Goal: Ask a question

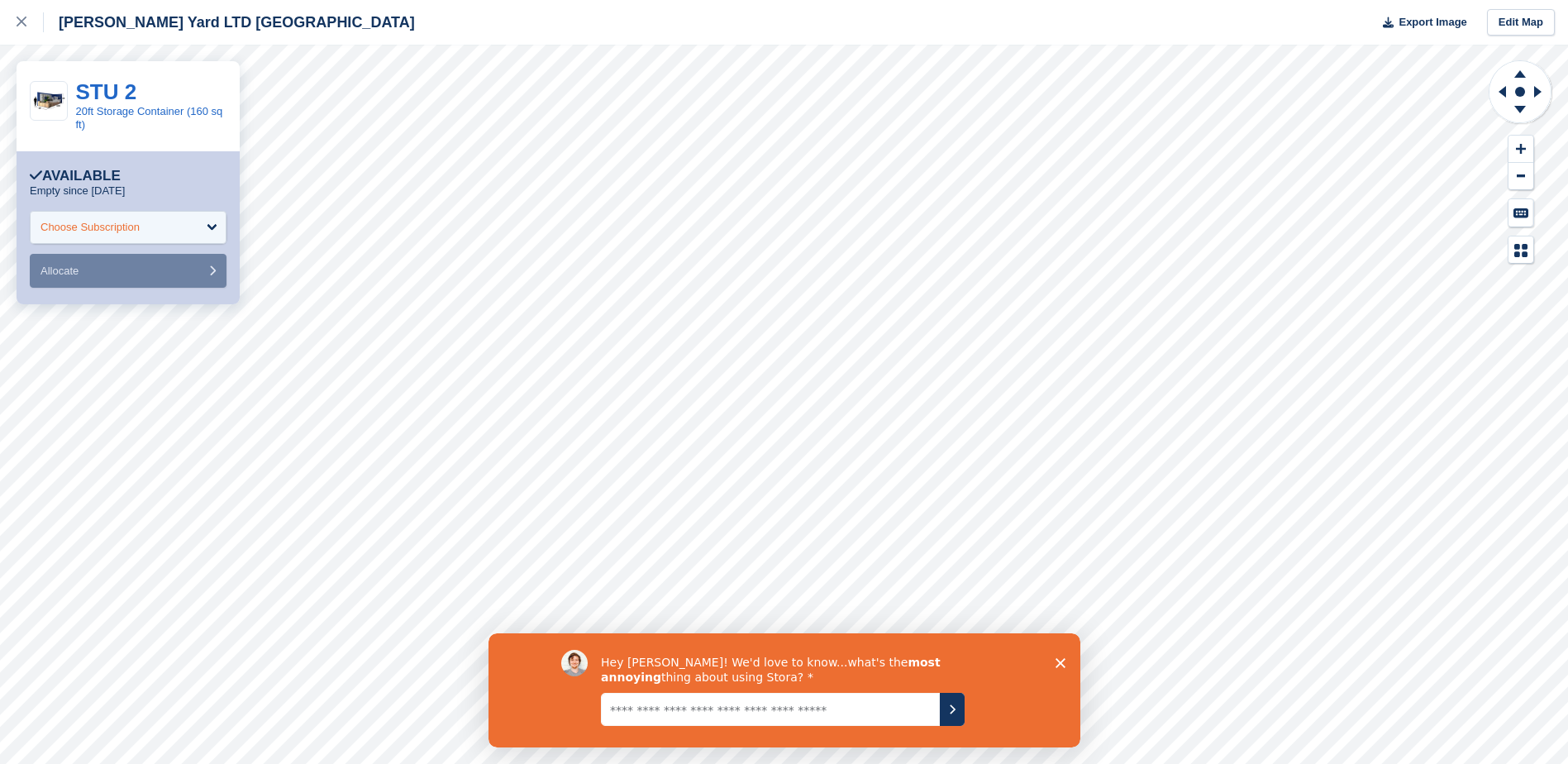
click at [127, 229] on div "Choose Subscription" at bounding box center [89, 227] width 99 height 16
click at [835, 714] on textarea "Give it to us straight... we can take it" at bounding box center [769, 708] width 339 height 33
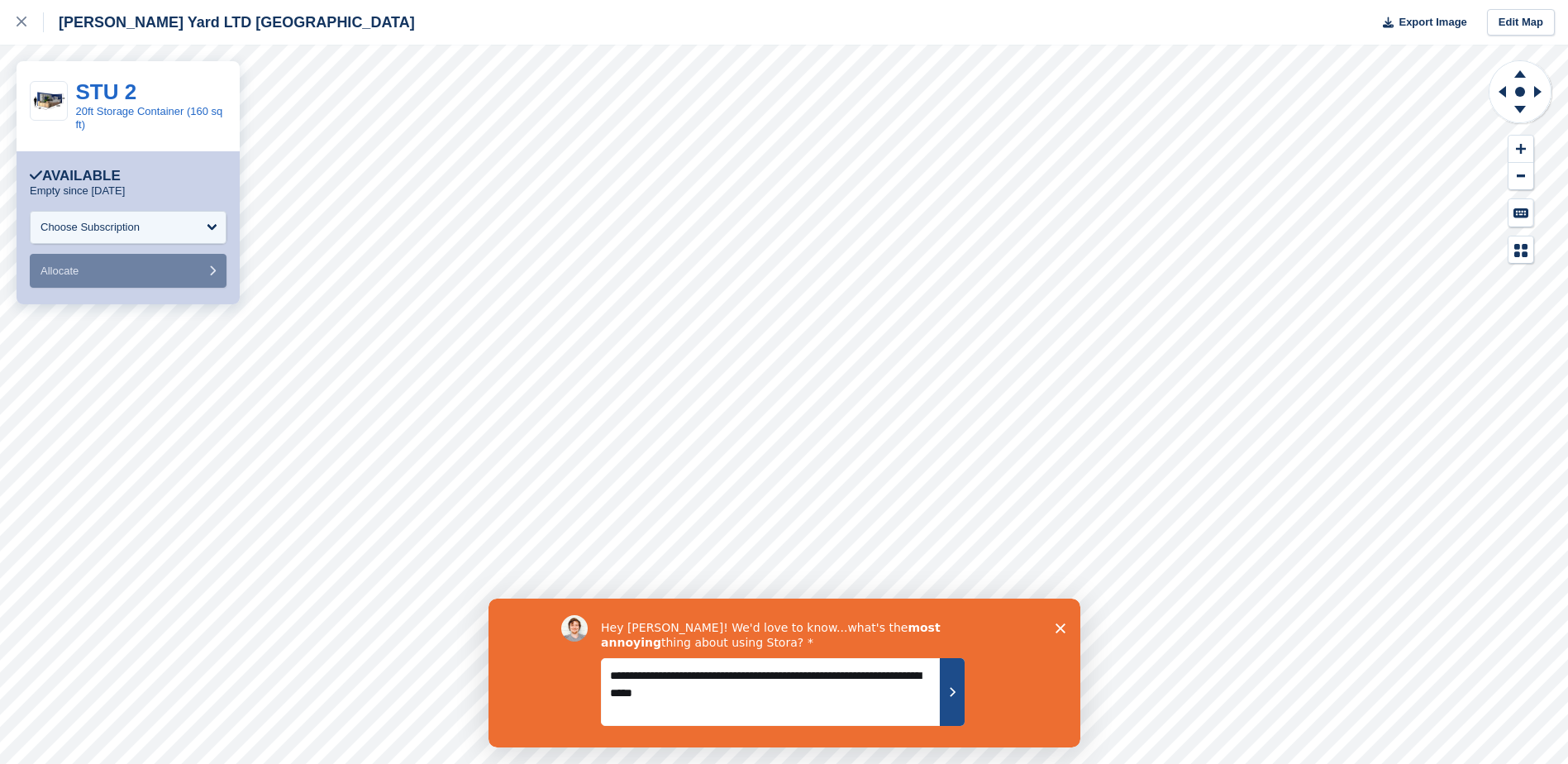
type textarea "**********"
click at [940, 679] on button "Submit your response" at bounding box center [951, 691] width 25 height 68
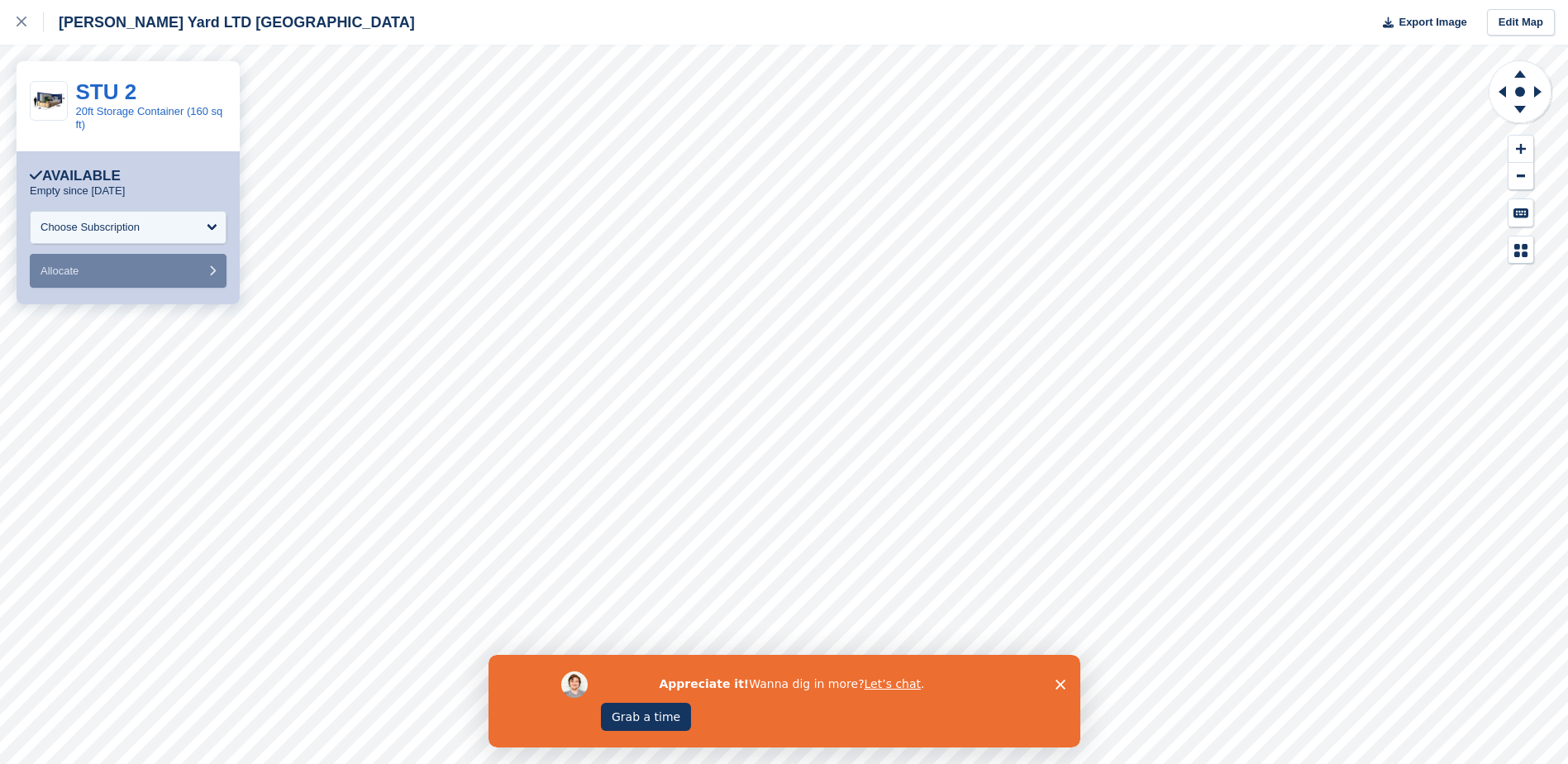
click at [1045, 688] on div "Appreciate it! Wanna dig in more? Let’s chat . Grab a time" at bounding box center [784, 701] width 592 height 93
click at [1055, 681] on polygon "Close survey" at bounding box center [1059, 685] width 10 height 10
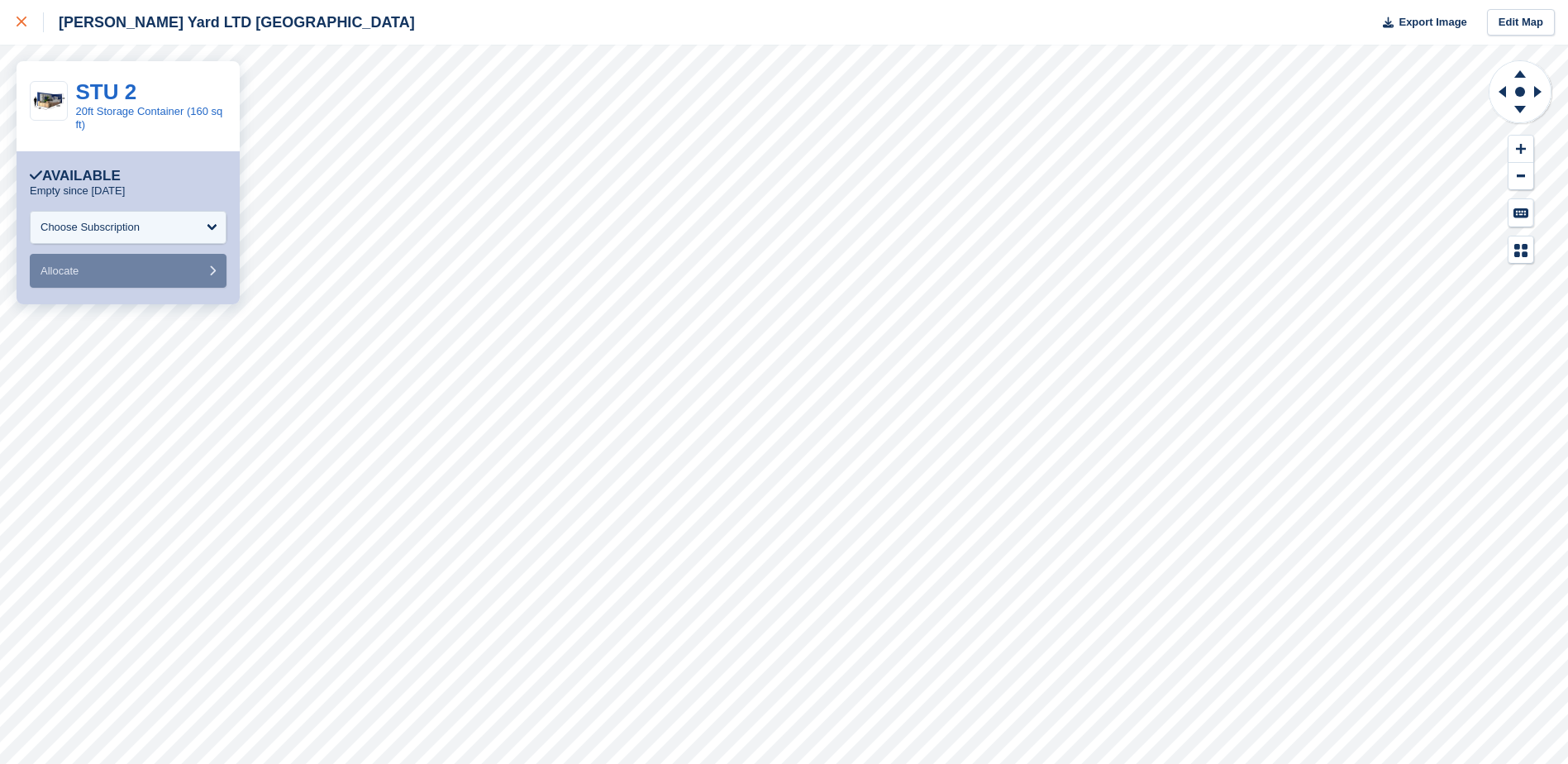
click at [23, 26] on icon at bounding box center [21, 21] width 10 height 10
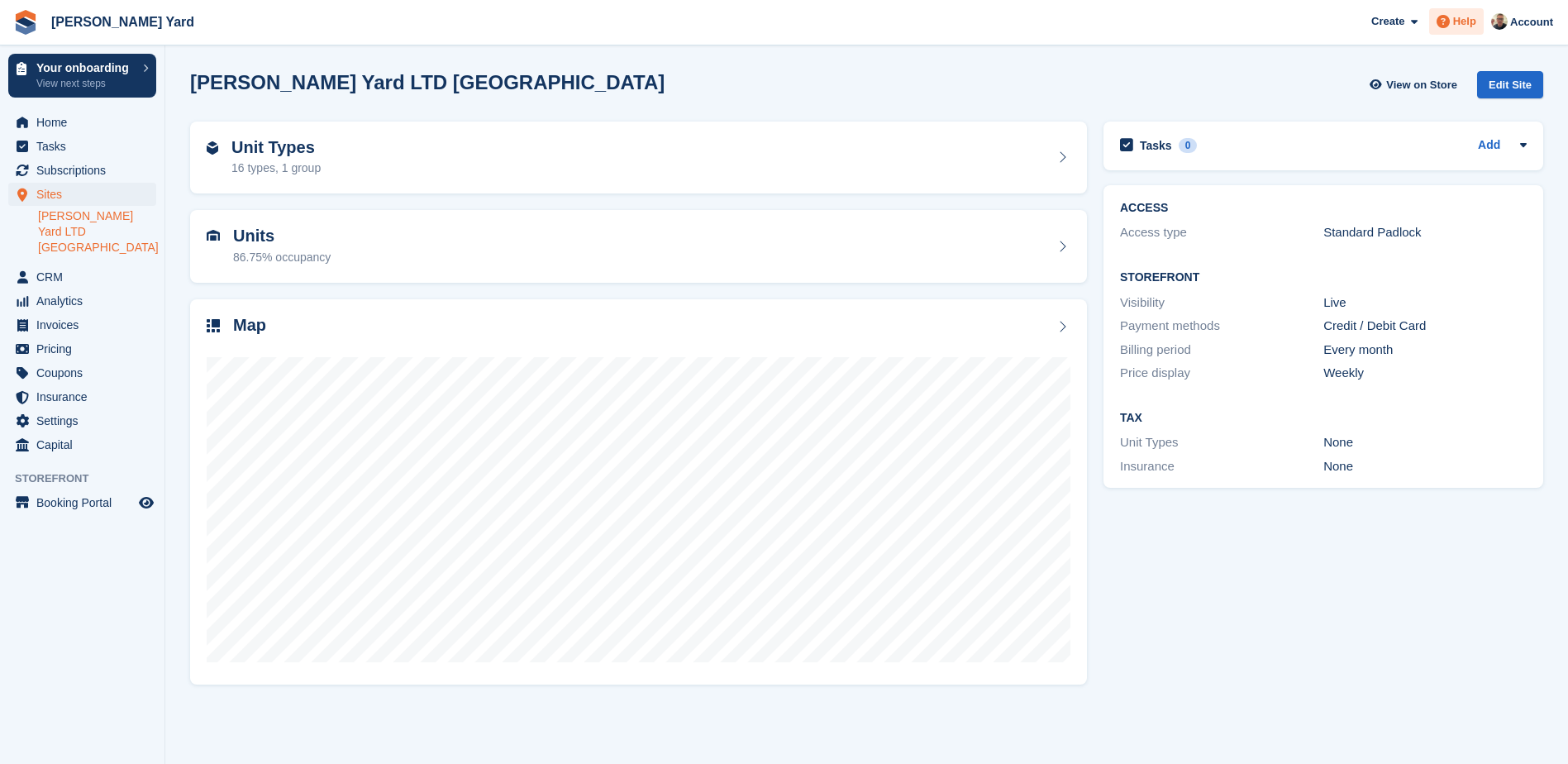
click at [1462, 32] on div "Help" at bounding box center [1455, 21] width 54 height 27
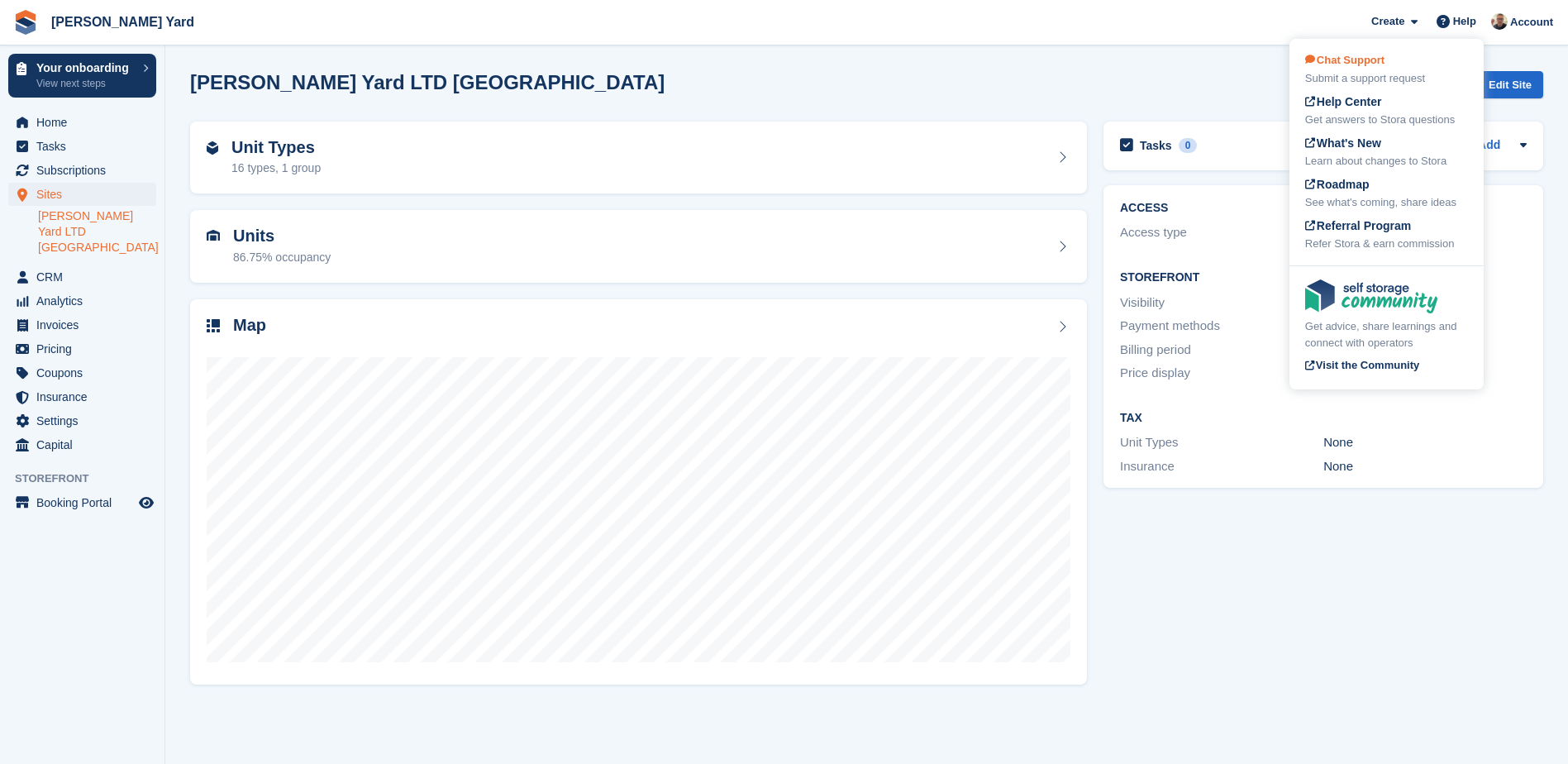
click at [1423, 65] on div "Chat Support Submit a support request" at bounding box center [1387, 70] width 163 height 34
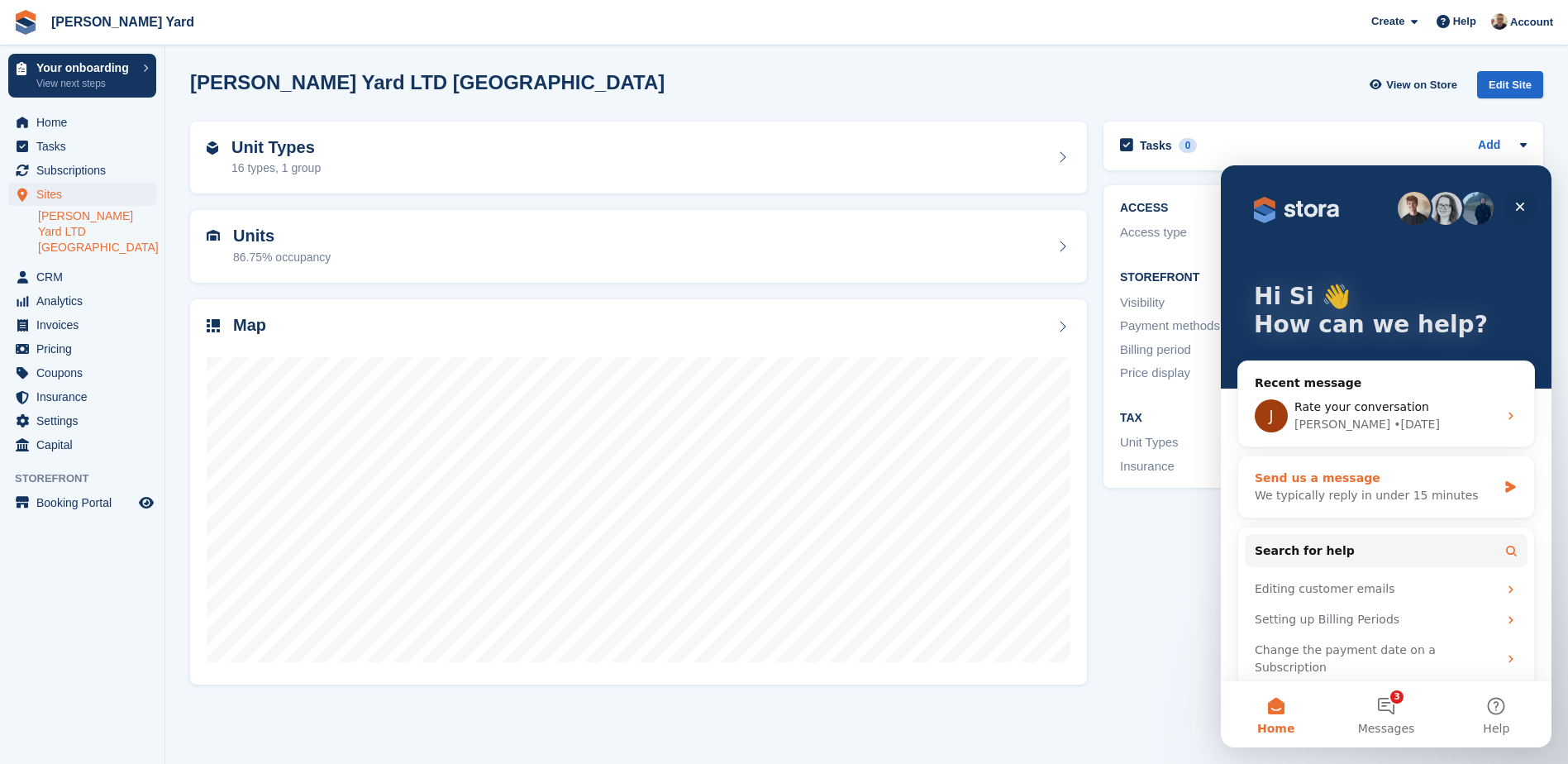
scroll to position [32, 0]
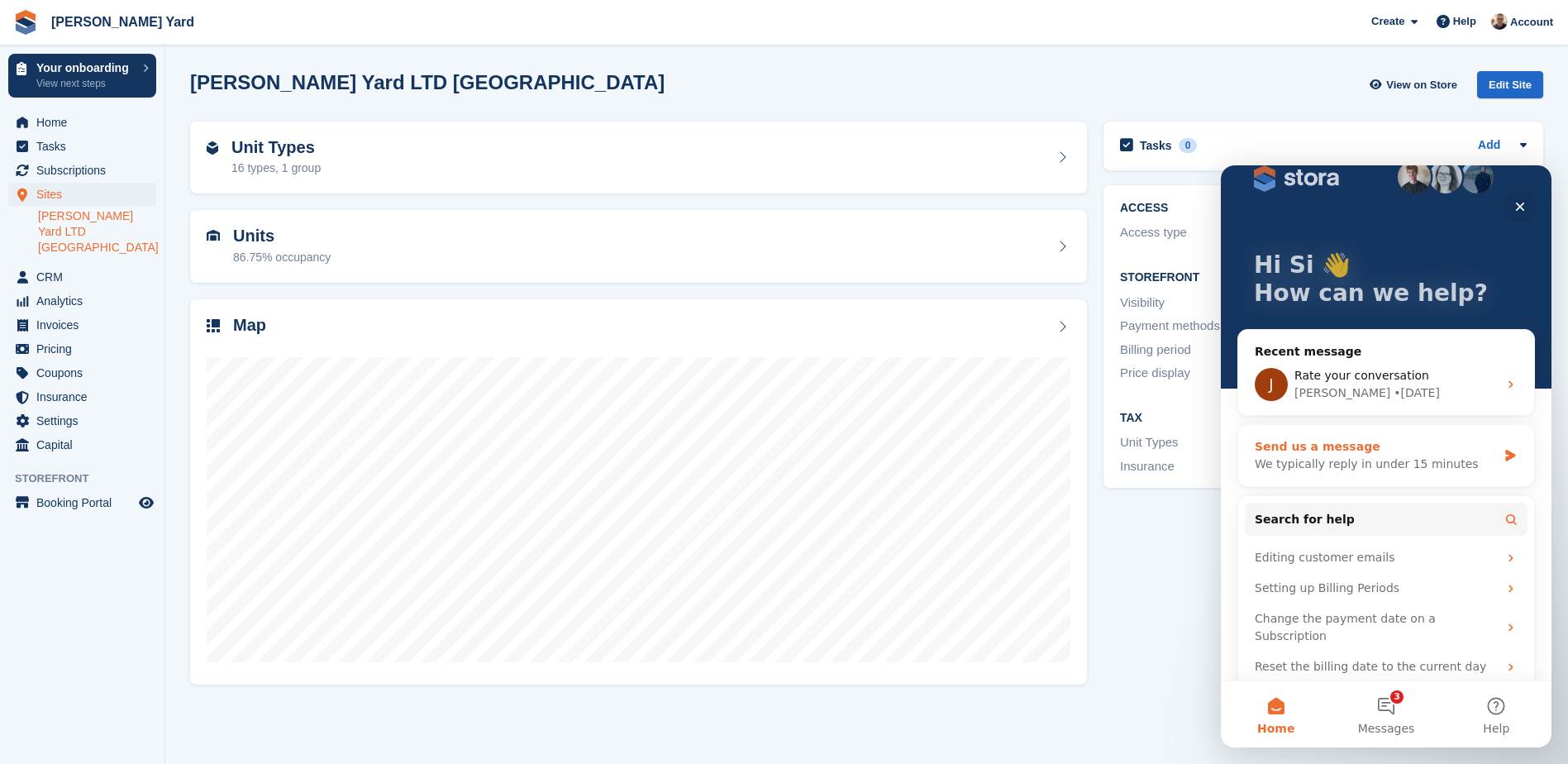
click at [1369, 469] on div "We typically reply in under 15 minutes" at bounding box center [1376, 464] width 242 height 17
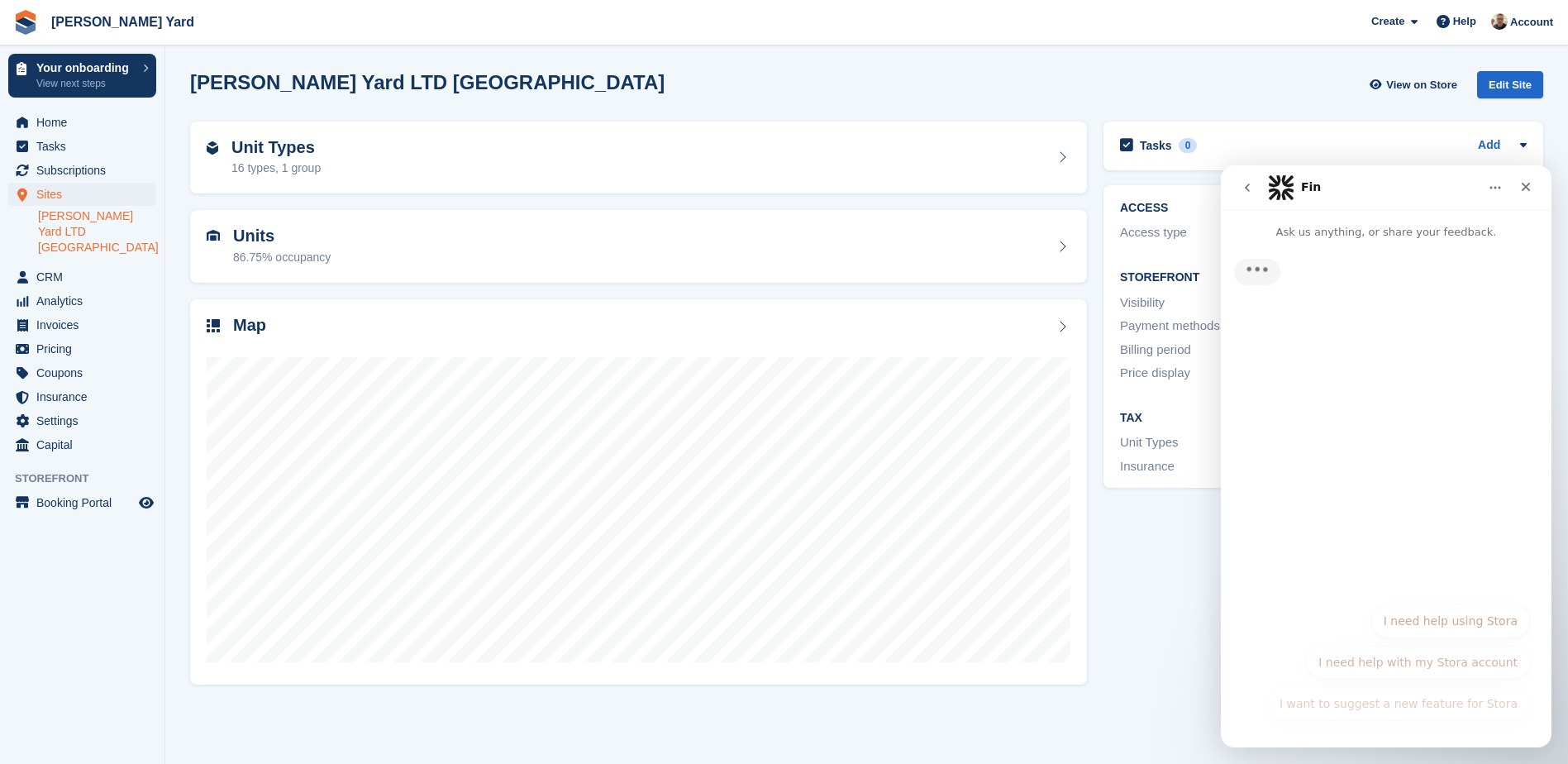
scroll to position [0, 0]
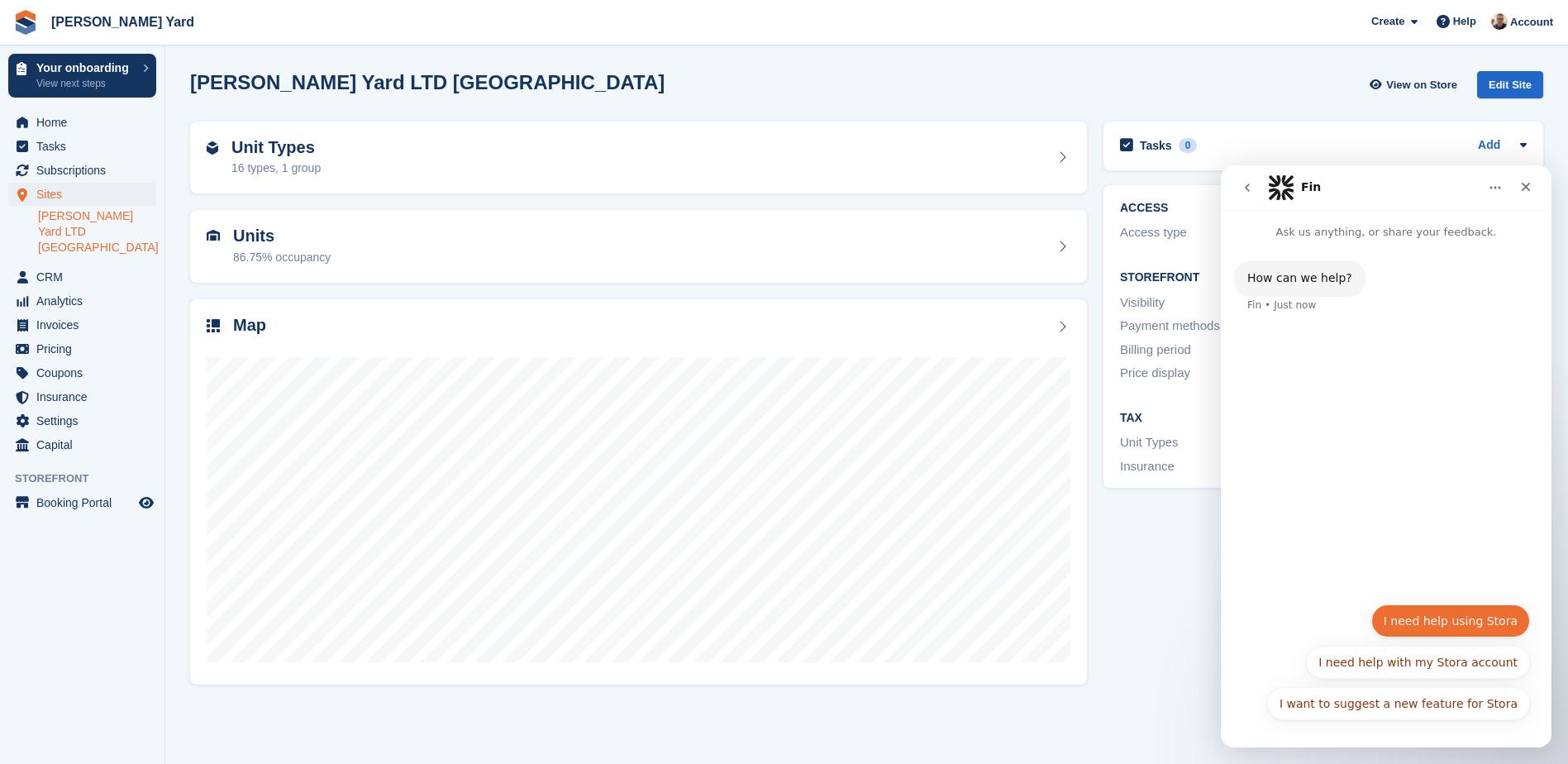
click at [1443, 630] on button "I need help using Stora" at bounding box center [1450, 620] width 159 height 33
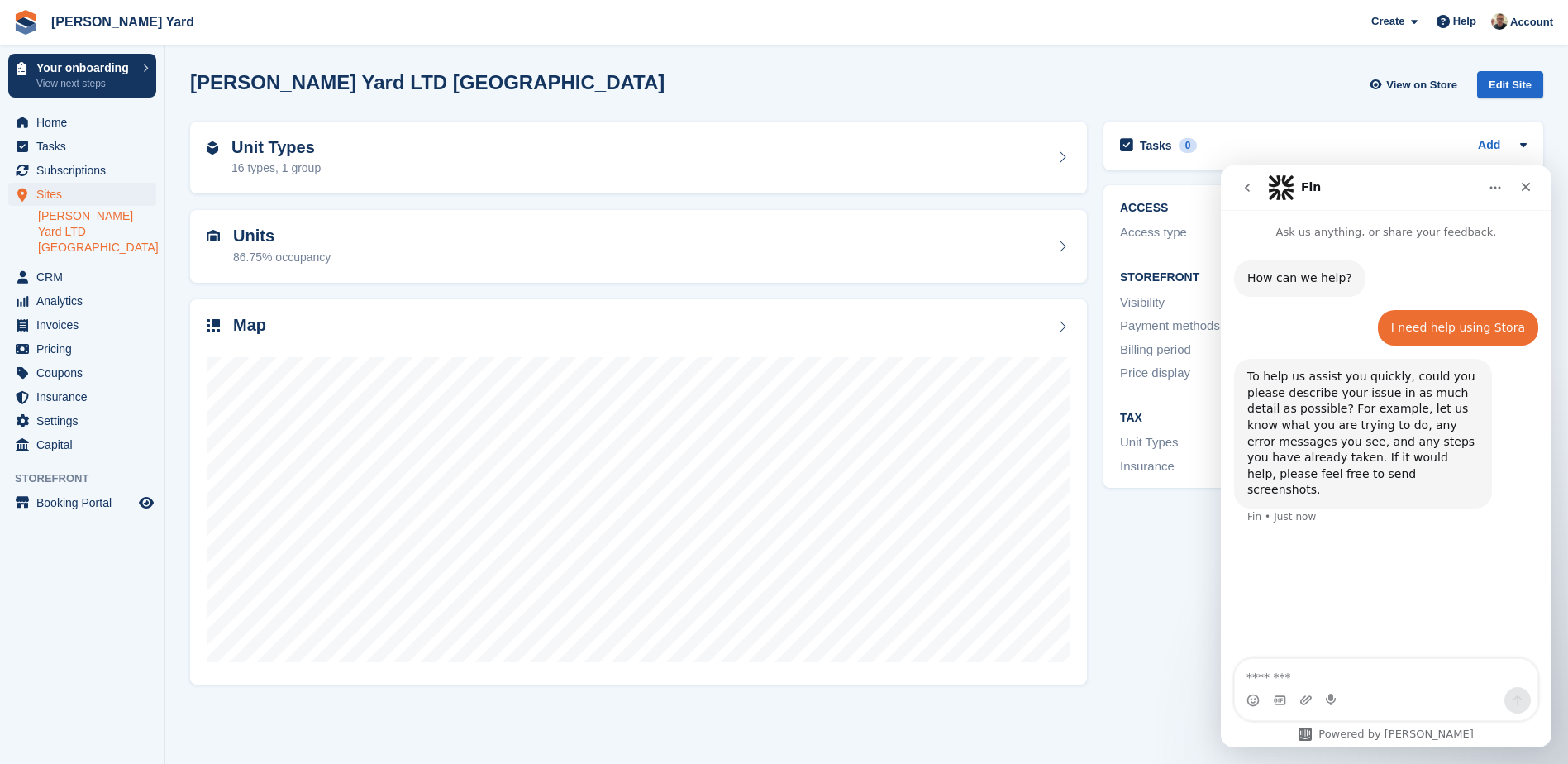
click at [1309, 675] on textarea "Message…" at bounding box center [1386, 673] width 302 height 28
type textarea "**********"
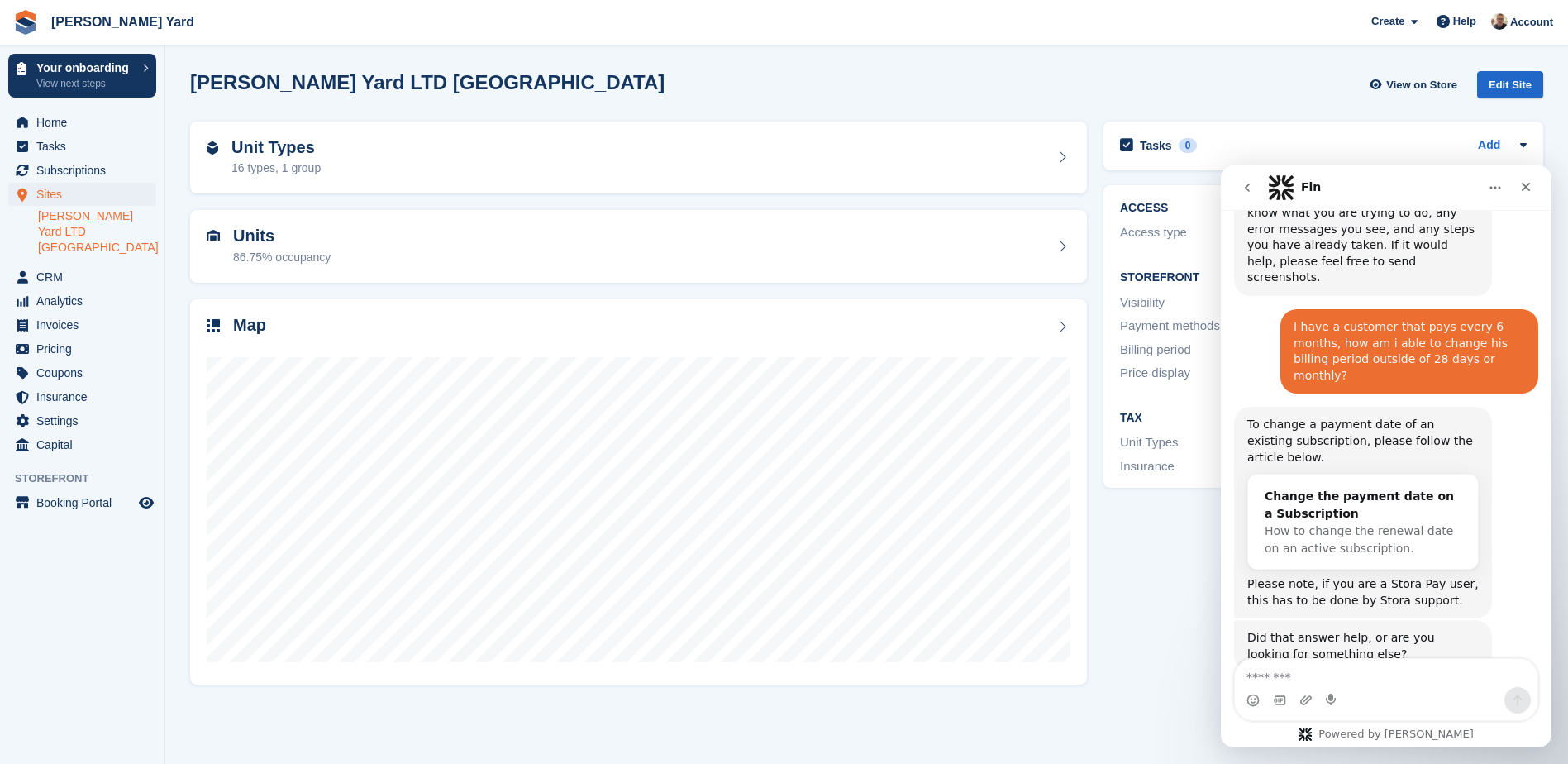
scroll to position [294, 0]
